Goal: Find specific page/section: Find specific page/section

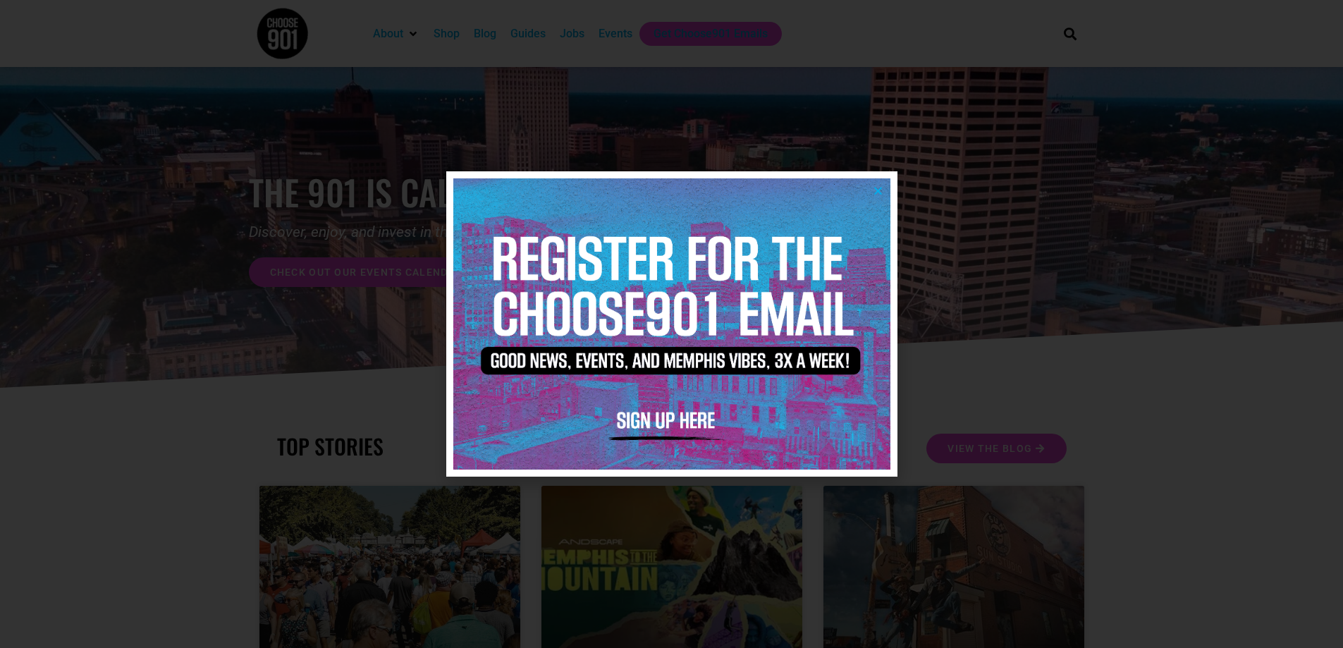
click at [876, 188] on icon "Close" at bounding box center [878, 190] width 11 height 11
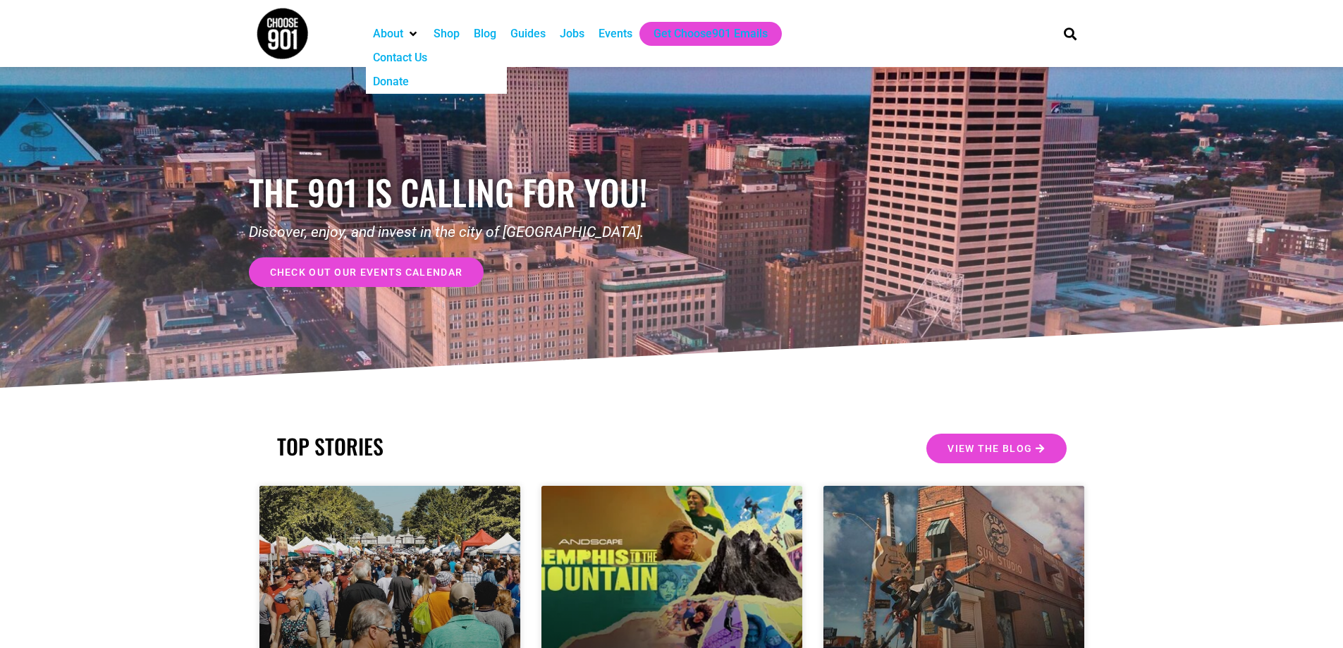
click at [398, 61] on div "Contact Us" at bounding box center [400, 57] width 54 height 17
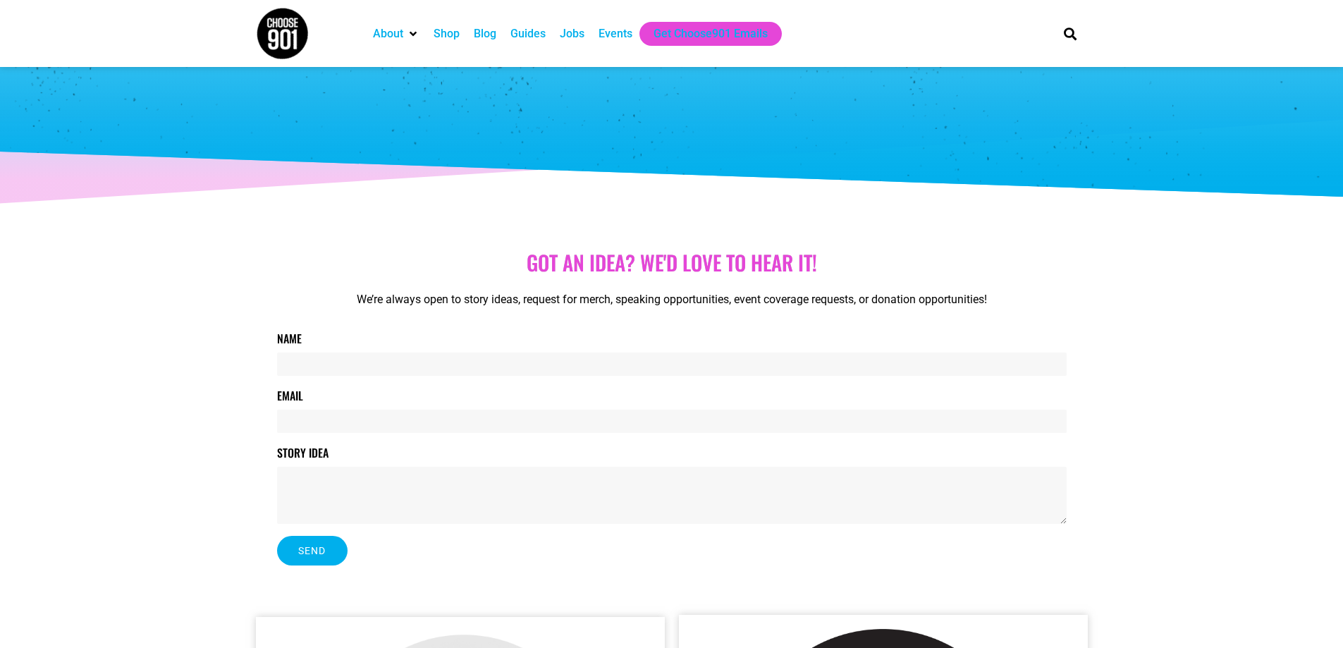
click at [614, 32] on div "Events" at bounding box center [615, 33] width 34 height 17
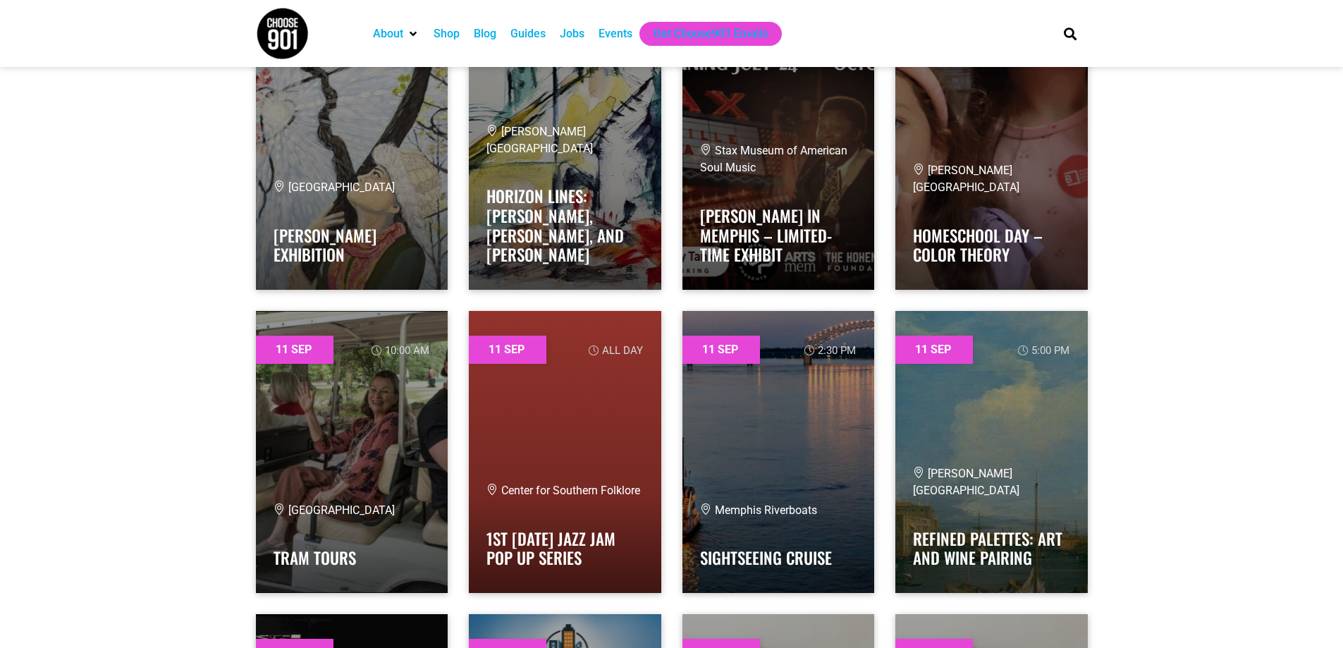
scroll to position [3243, 0]
